Goal: Check status

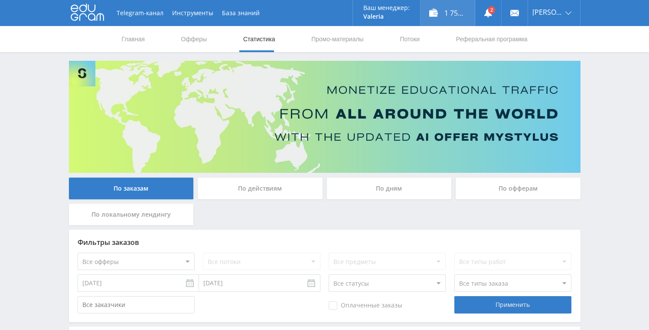
click at [454, 14] on div "1 751,65 ₽" at bounding box center [448, 13] width 54 height 26
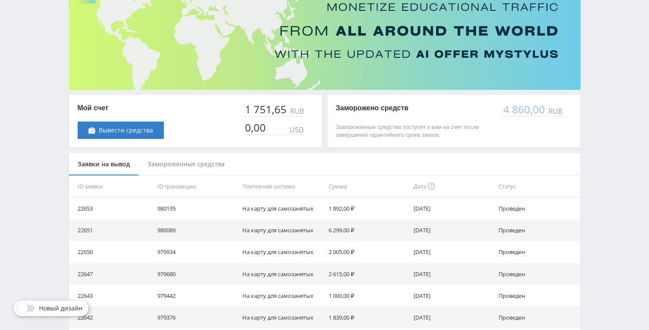
scroll to position [85, 0]
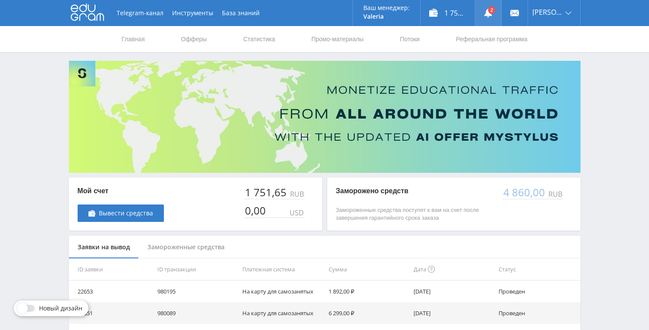
click at [488, 15] on use at bounding box center [489, 13] width 8 height 9
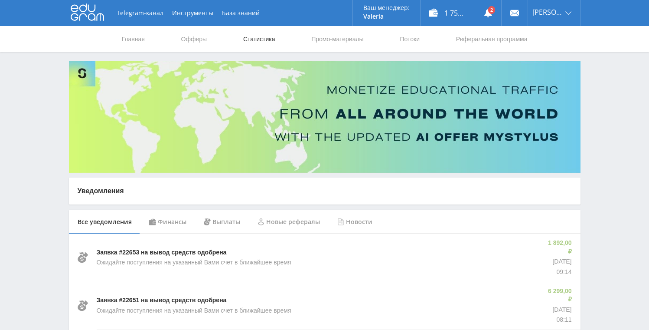
click at [249, 37] on link "Статистика" at bounding box center [259, 39] width 34 height 26
